Goal: Task Accomplishment & Management: Manage account settings

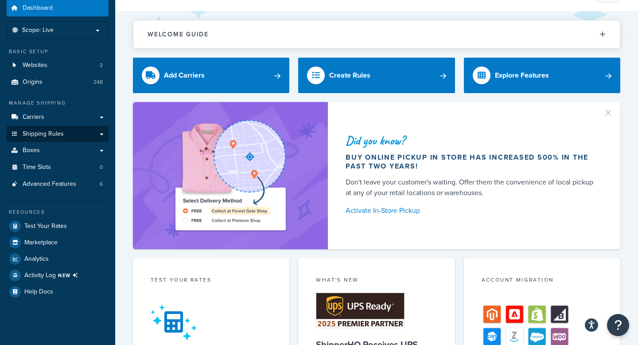
scroll to position [32, 0]
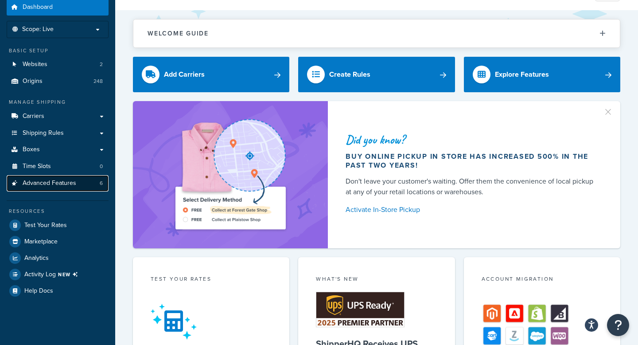
click at [81, 184] on link "Advanced Features 6" at bounding box center [58, 183] width 102 height 16
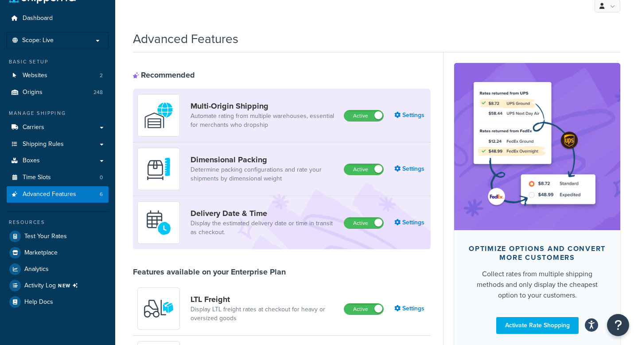
scroll to position [24, 0]
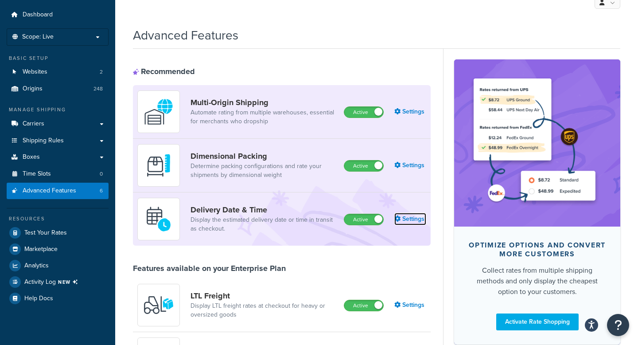
click at [403, 214] on link "Settings" at bounding box center [410, 219] width 32 height 12
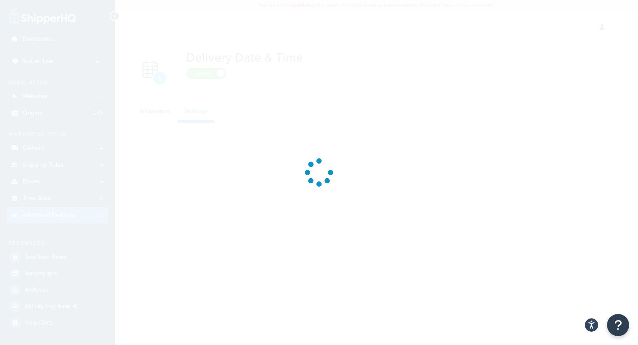
select select "Inline"
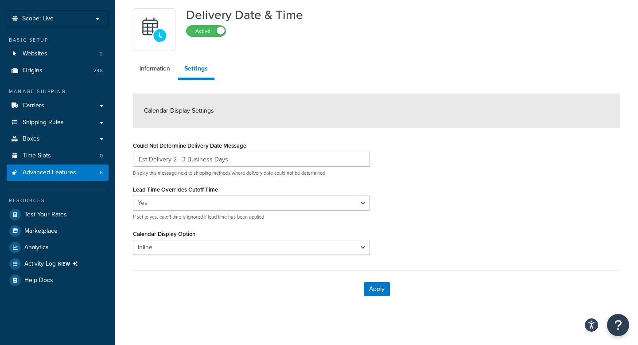
scroll to position [42, 0]
click at [148, 73] on link "Information" at bounding box center [155, 69] width 44 height 18
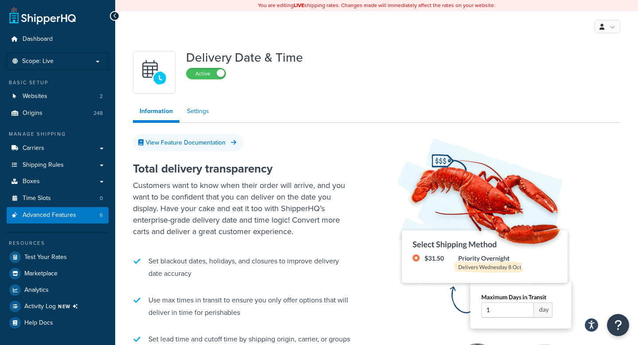
click at [202, 113] on link "Settings" at bounding box center [197, 111] width 35 height 18
select select "Inline"
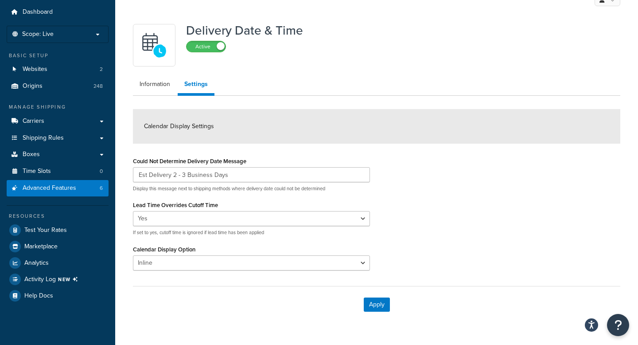
scroll to position [33, 0]
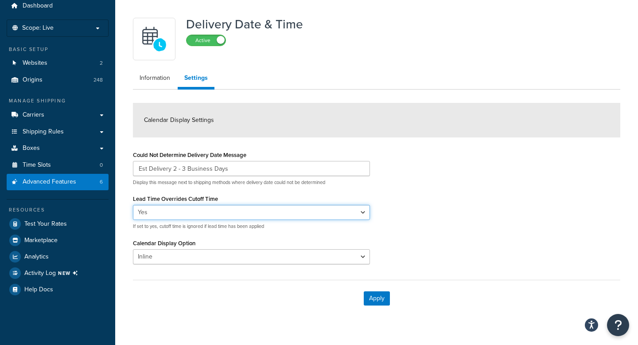
click at [273, 215] on select "Yes No" at bounding box center [251, 212] width 237 height 15
click at [133, 205] on select "Yes No" at bounding box center [251, 212] width 237 height 15
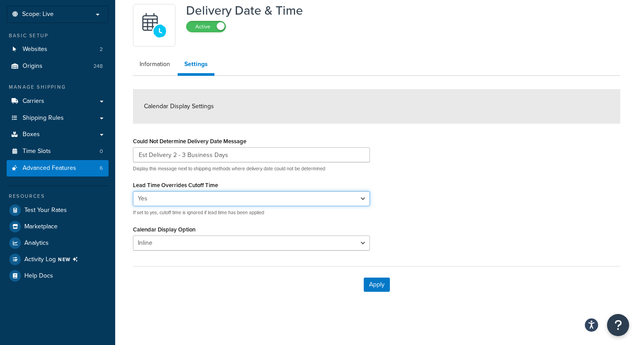
scroll to position [49, 0]
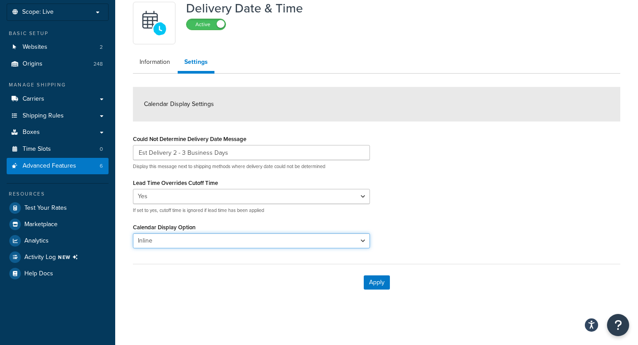
click at [284, 235] on select "PopUp Inline" at bounding box center [251, 240] width 237 height 15
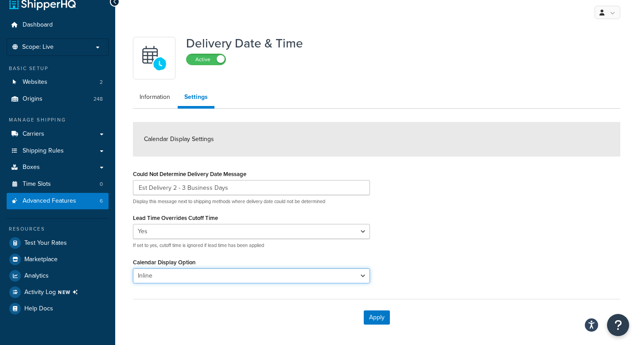
scroll to position [0, 0]
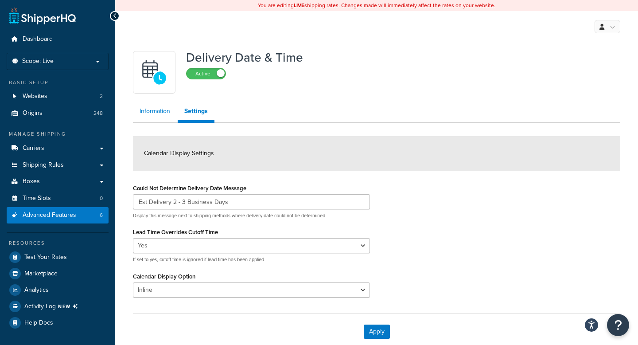
click at [159, 118] on link "Information" at bounding box center [155, 111] width 44 height 18
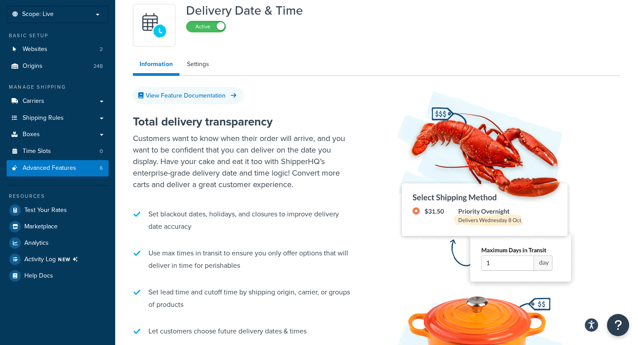
scroll to position [39, 0]
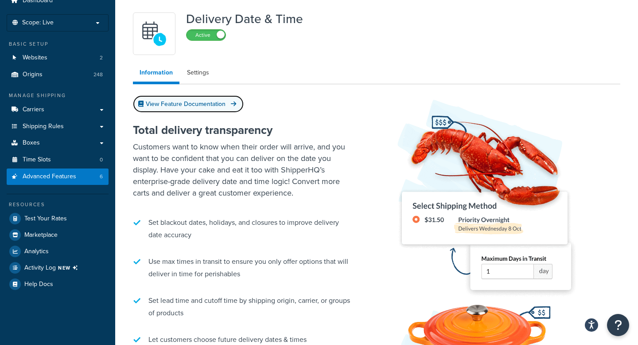
click at [212, 109] on link "View Feature Documentation" at bounding box center [188, 103] width 111 height 17
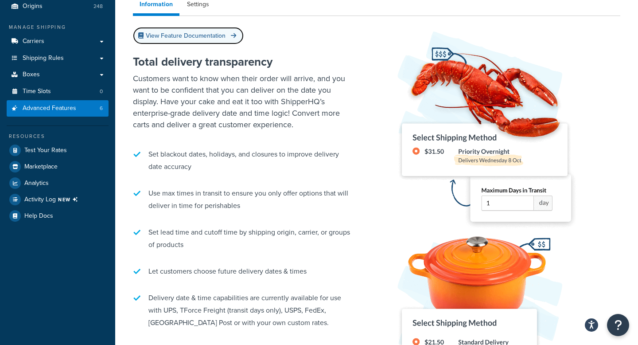
scroll to position [0, 0]
